Goal: Check status: Check status

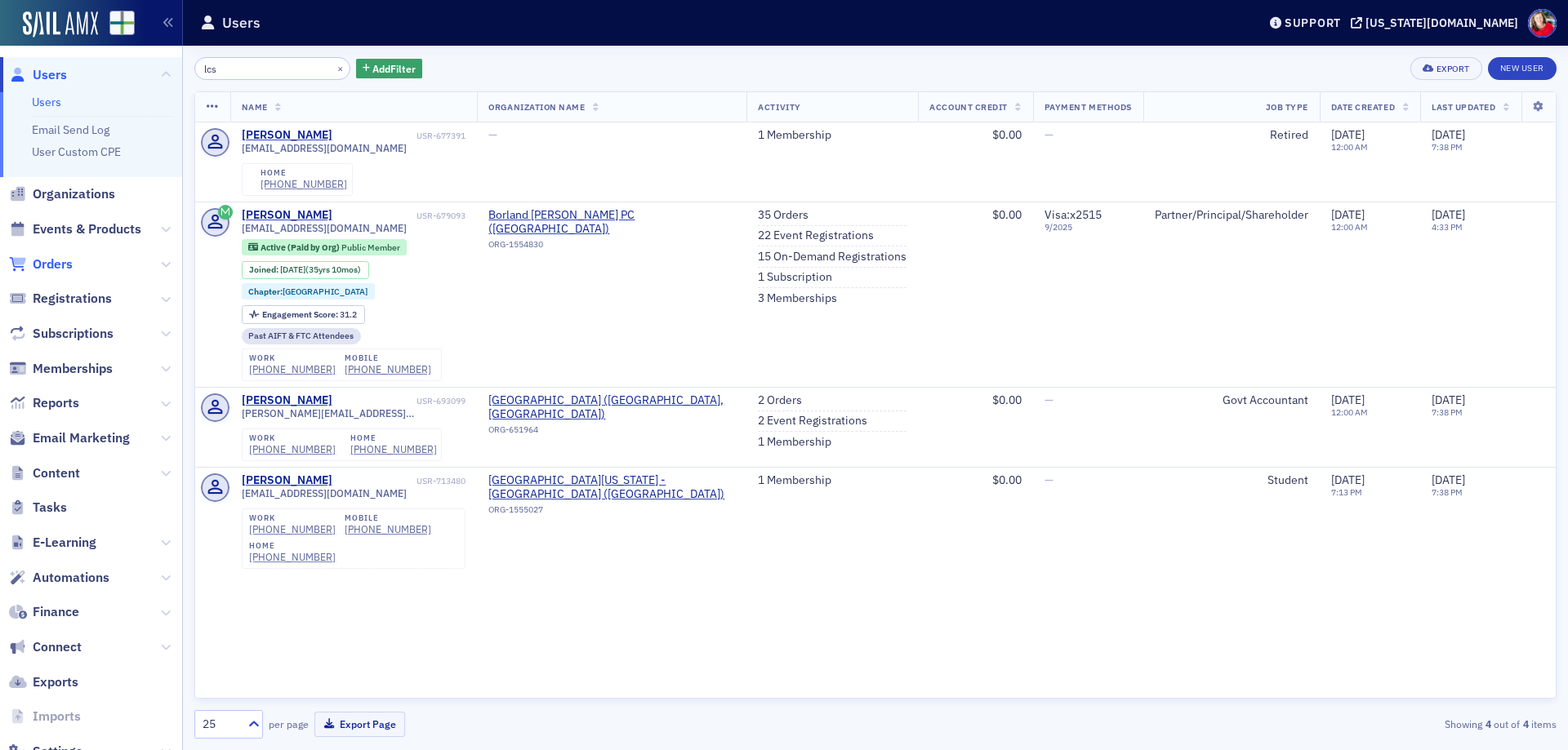
click at [49, 267] on span "Orders" at bounding box center [52, 264] width 40 height 18
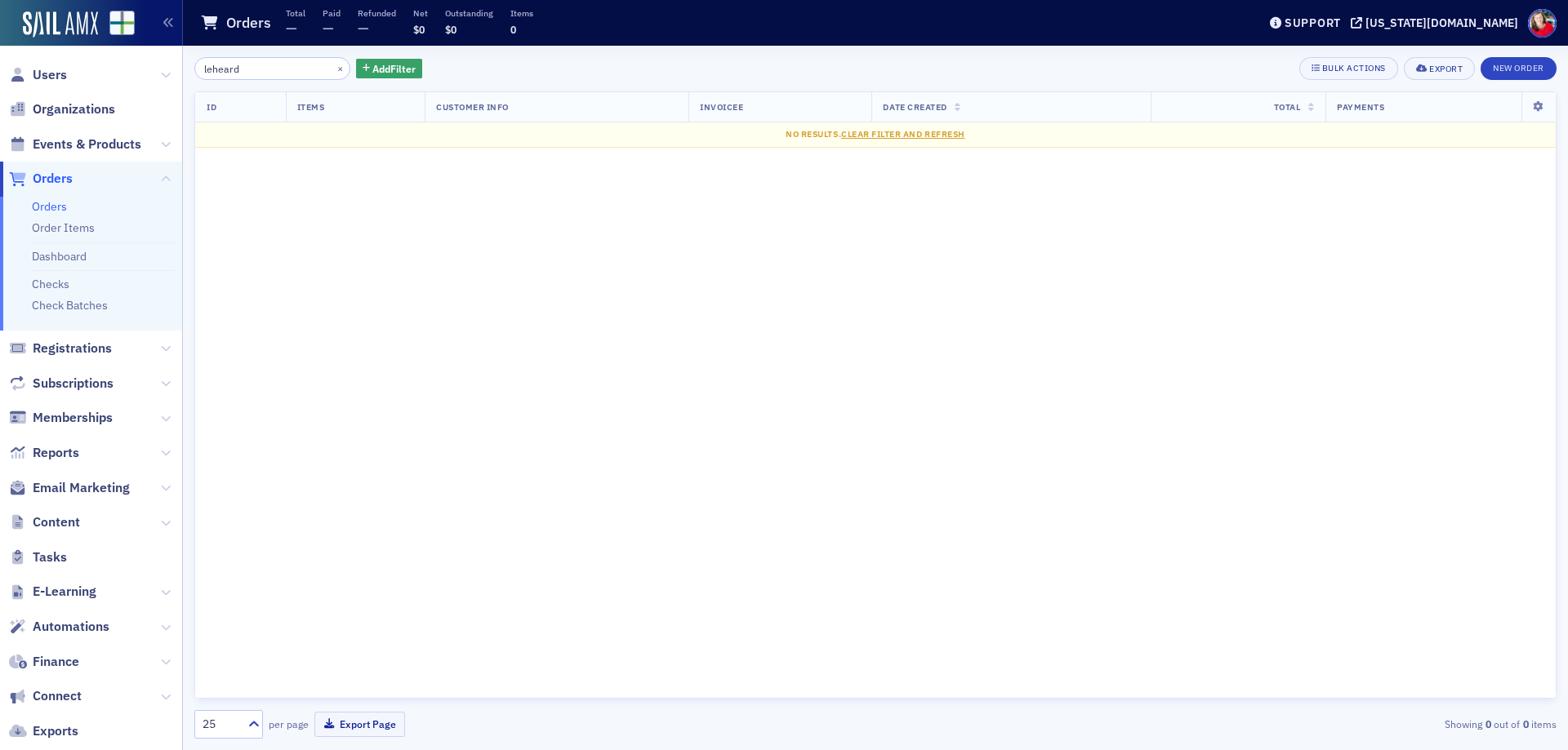
drag, startPoint x: 241, startPoint y: 71, endPoint x: 183, endPoint y: 70, distance: 58.0
click at [183, 70] on div "leheard × Add Filter Bulk Actions Export New Order ID Items Customer Info Invoi…" at bounding box center [876, 398] width 1386 height 704
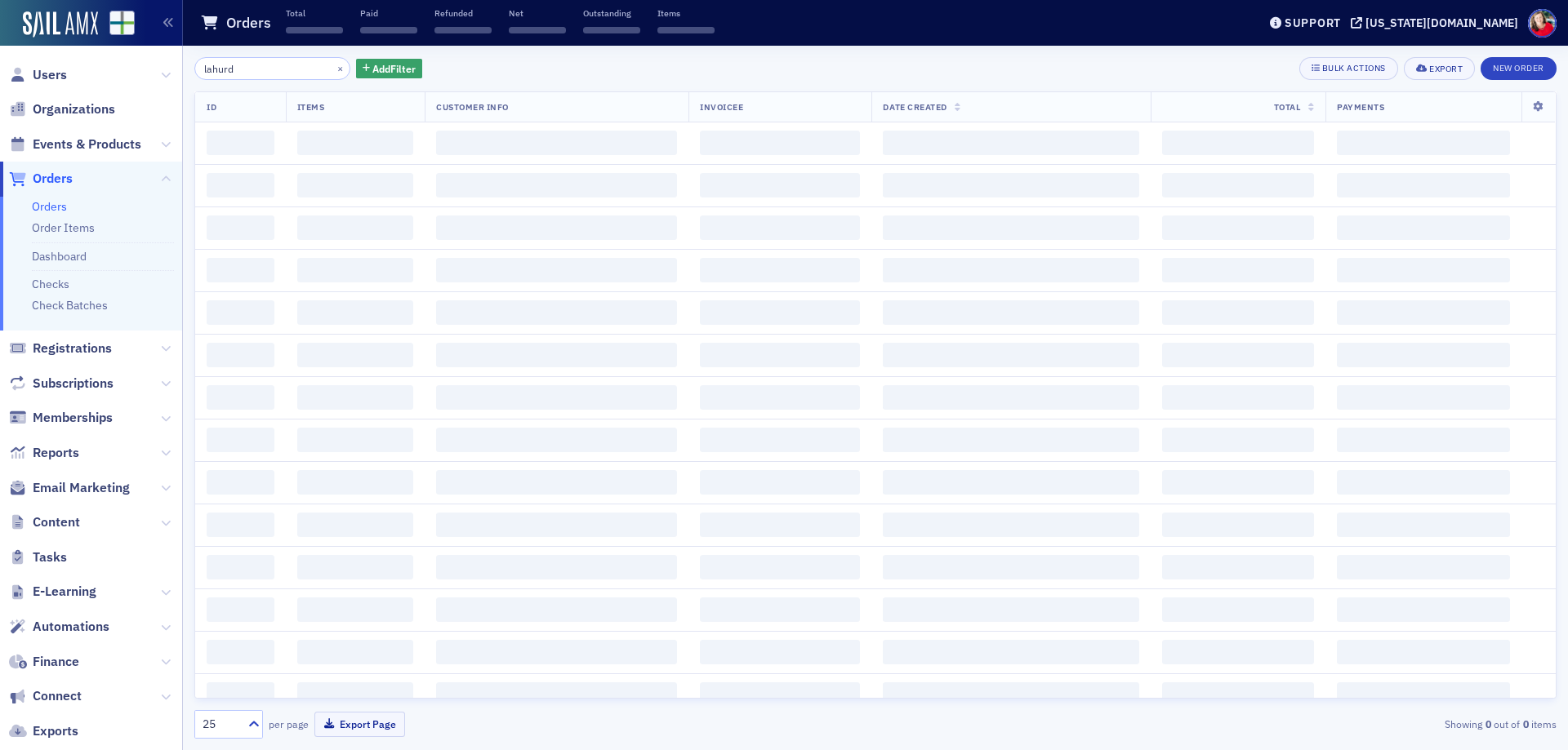
type input "lahurd"
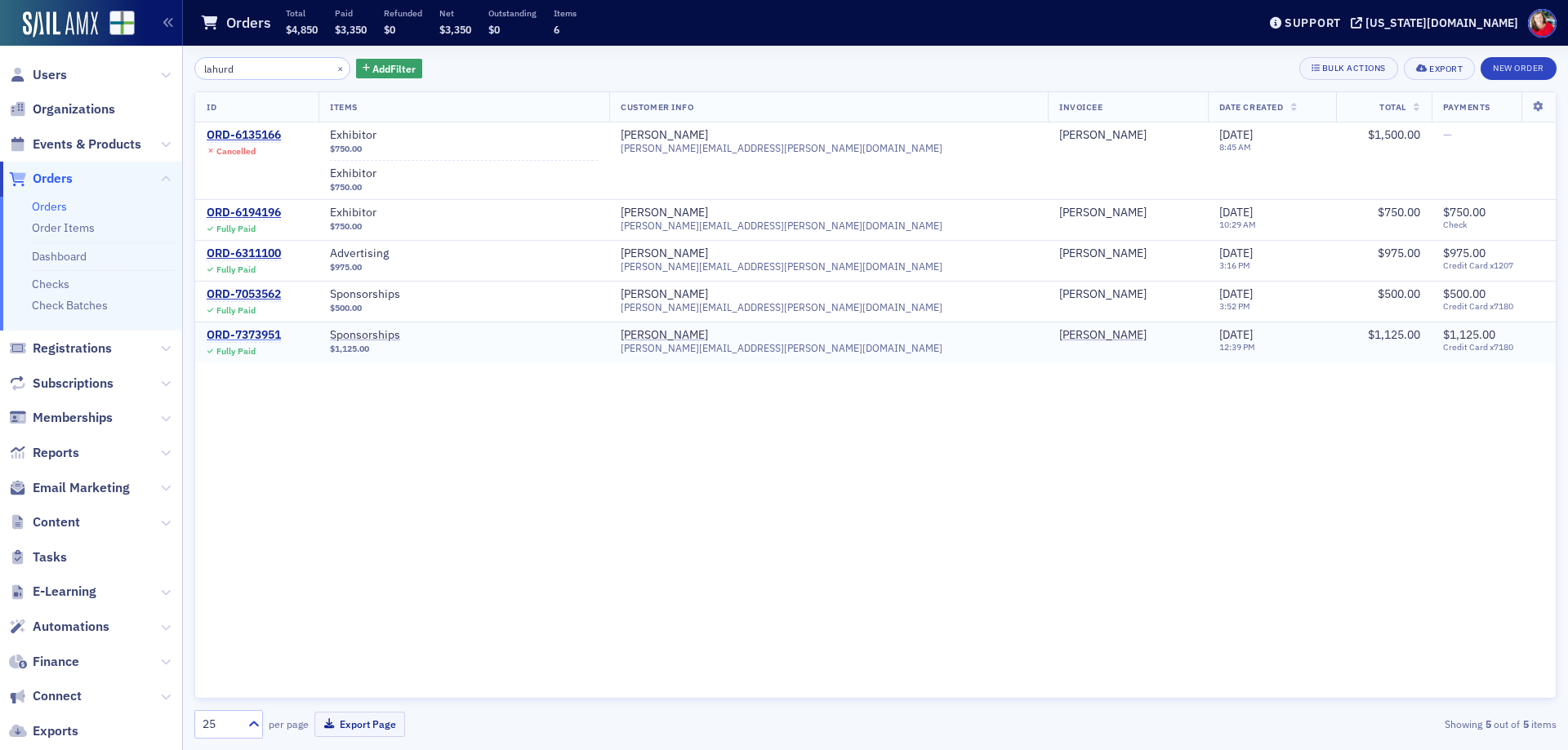
click at [262, 336] on div "ORD-7373951" at bounding box center [244, 336] width 75 height 15
